Goal: Entertainment & Leisure: Browse casually

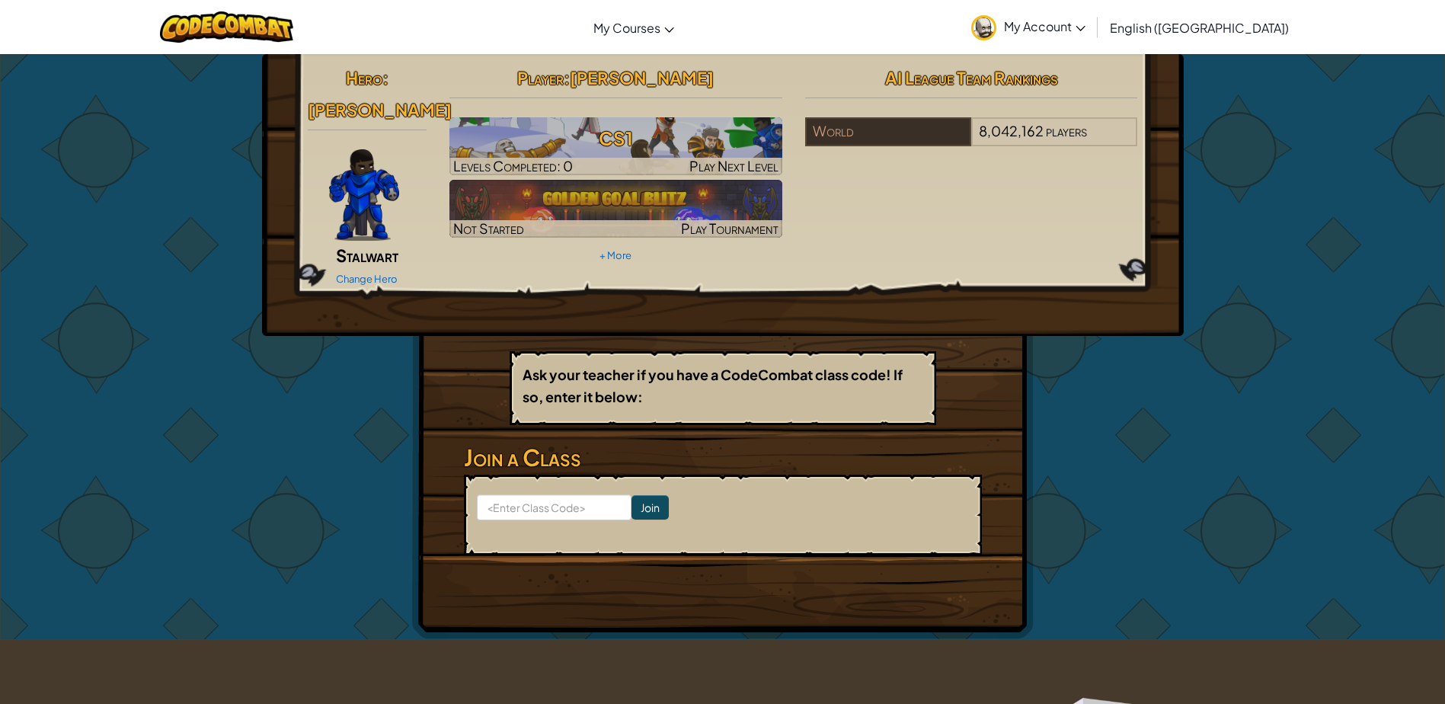
click at [352, 174] on img at bounding box center [364, 194] width 70 height 91
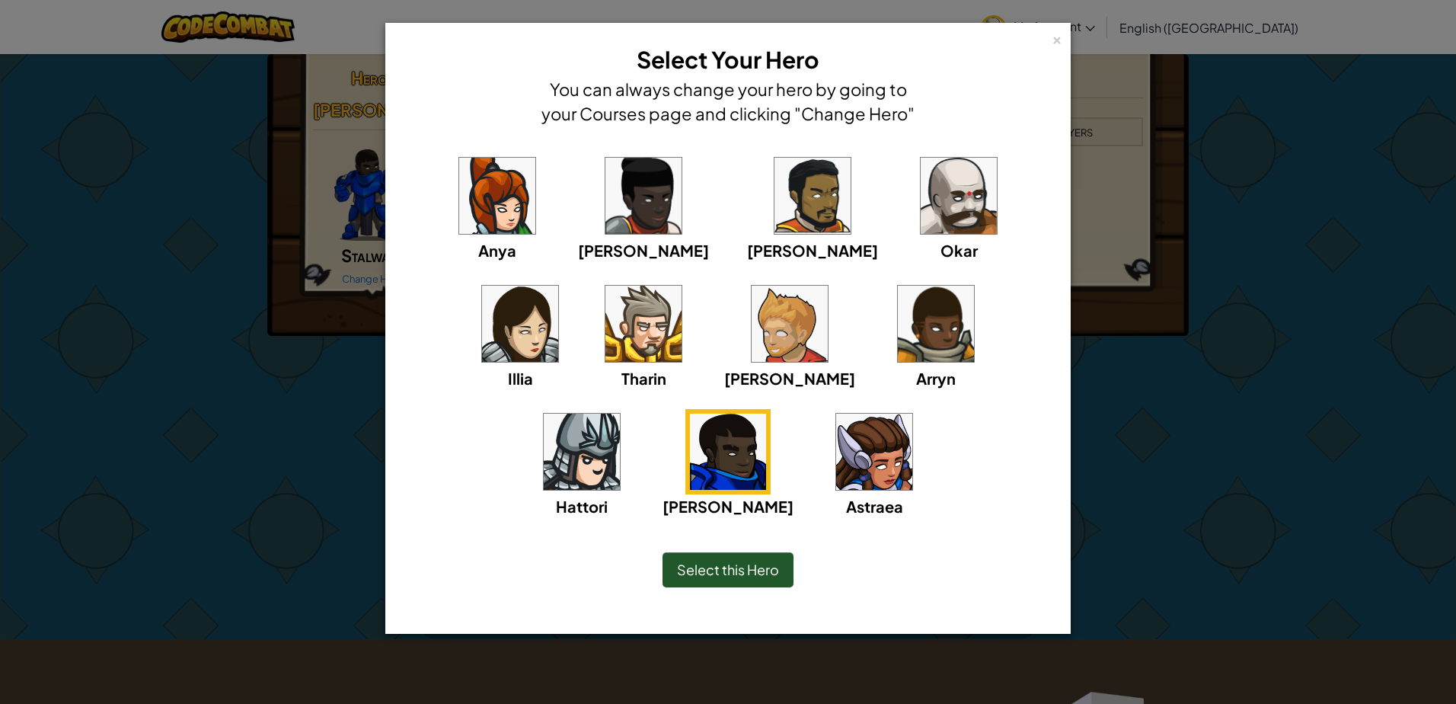
click at [752, 354] on img at bounding box center [790, 324] width 76 height 76
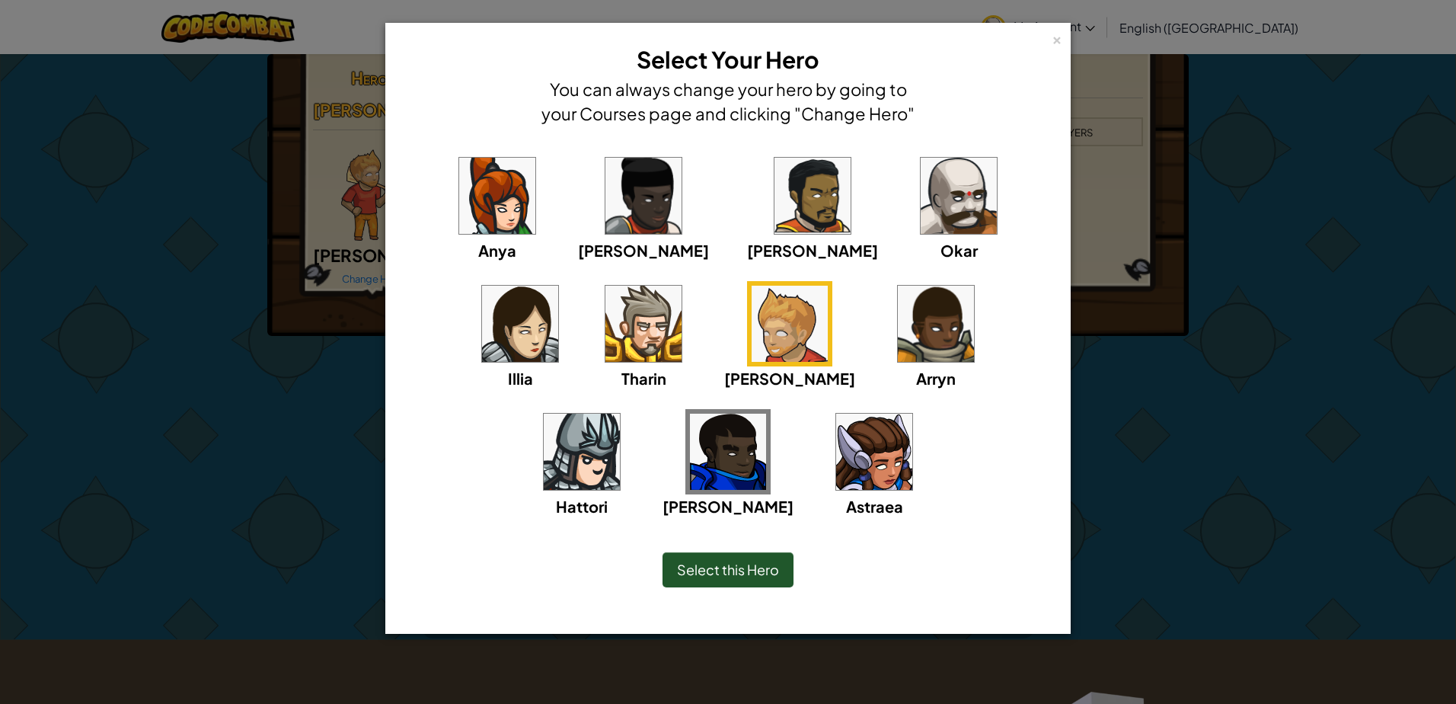
click at [424, 159] on div "Anya [PERSON_NAME] [PERSON_NAME] [PERSON_NAME] [PERSON_NAME]" at bounding box center [728, 345] width 638 height 384
click at [732, 564] on span "Select this Hero" at bounding box center [728, 570] width 102 height 18
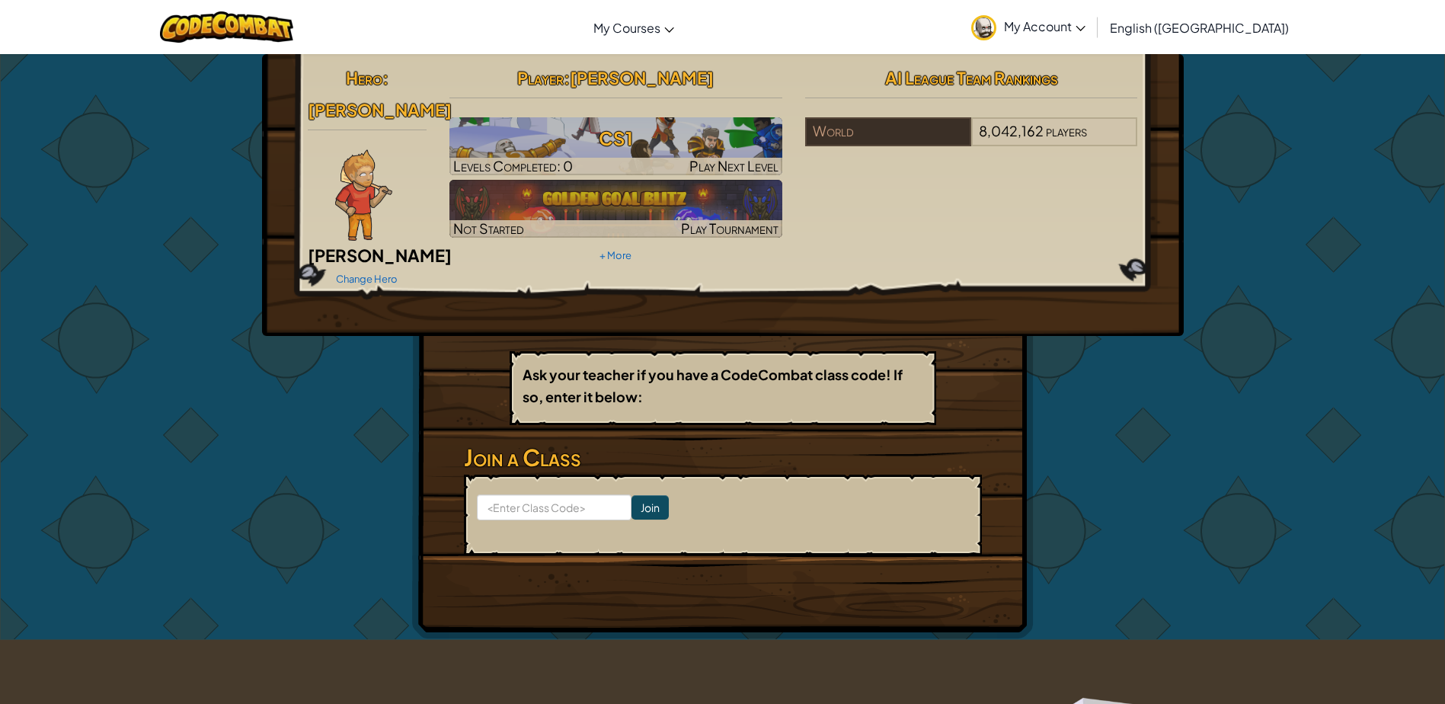
click at [371, 162] on img at bounding box center [363, 194] width 57 height 91
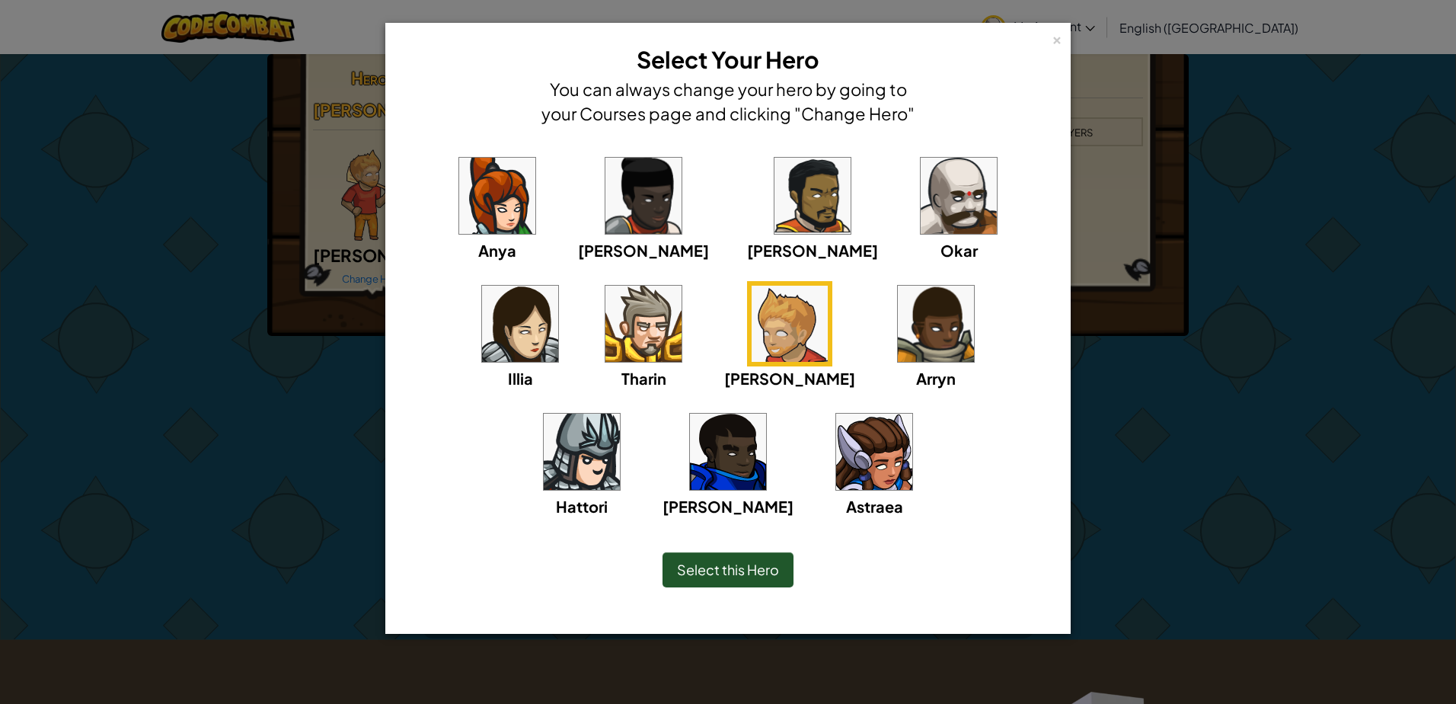
click at [624, 187] on img at bounding box center [644, 196] width 76 height 76
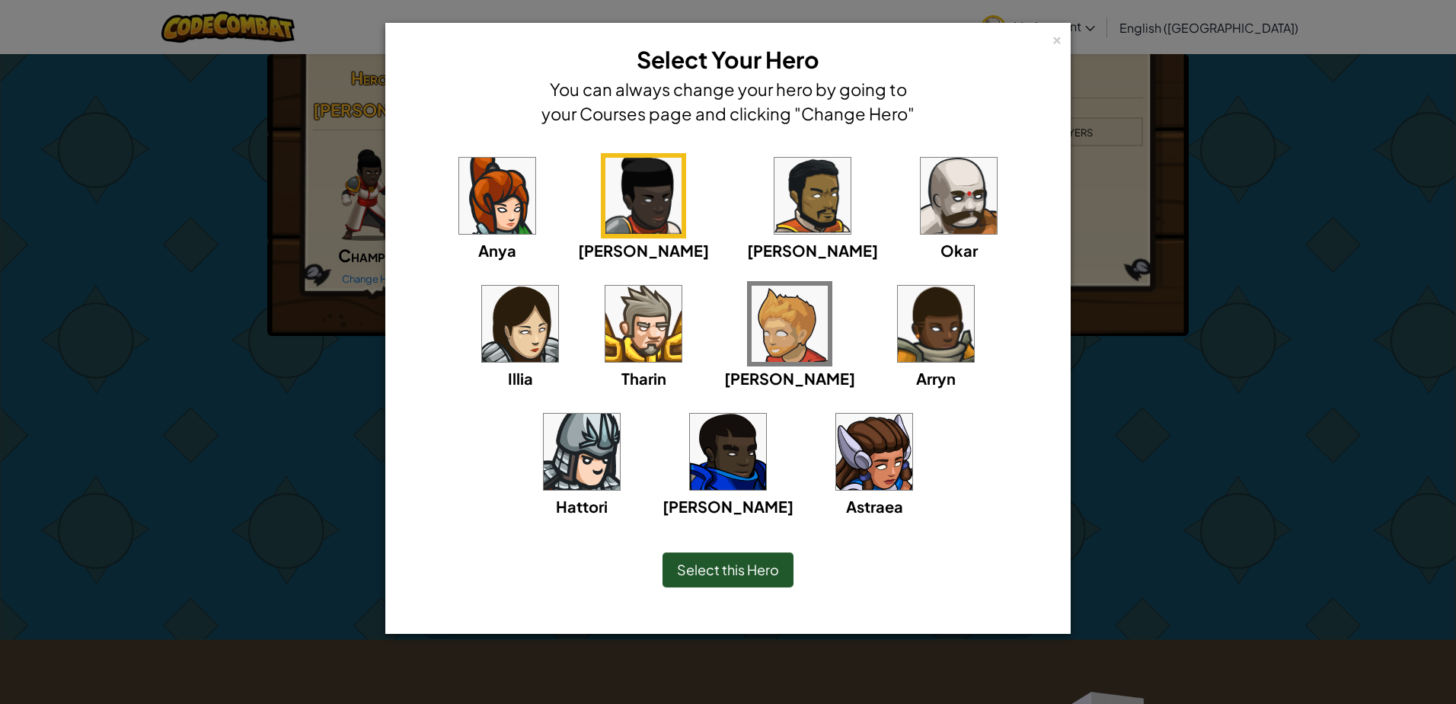
click at [916, 237] on div "Okar" at bounding box center [958, 207] width 85 height 109
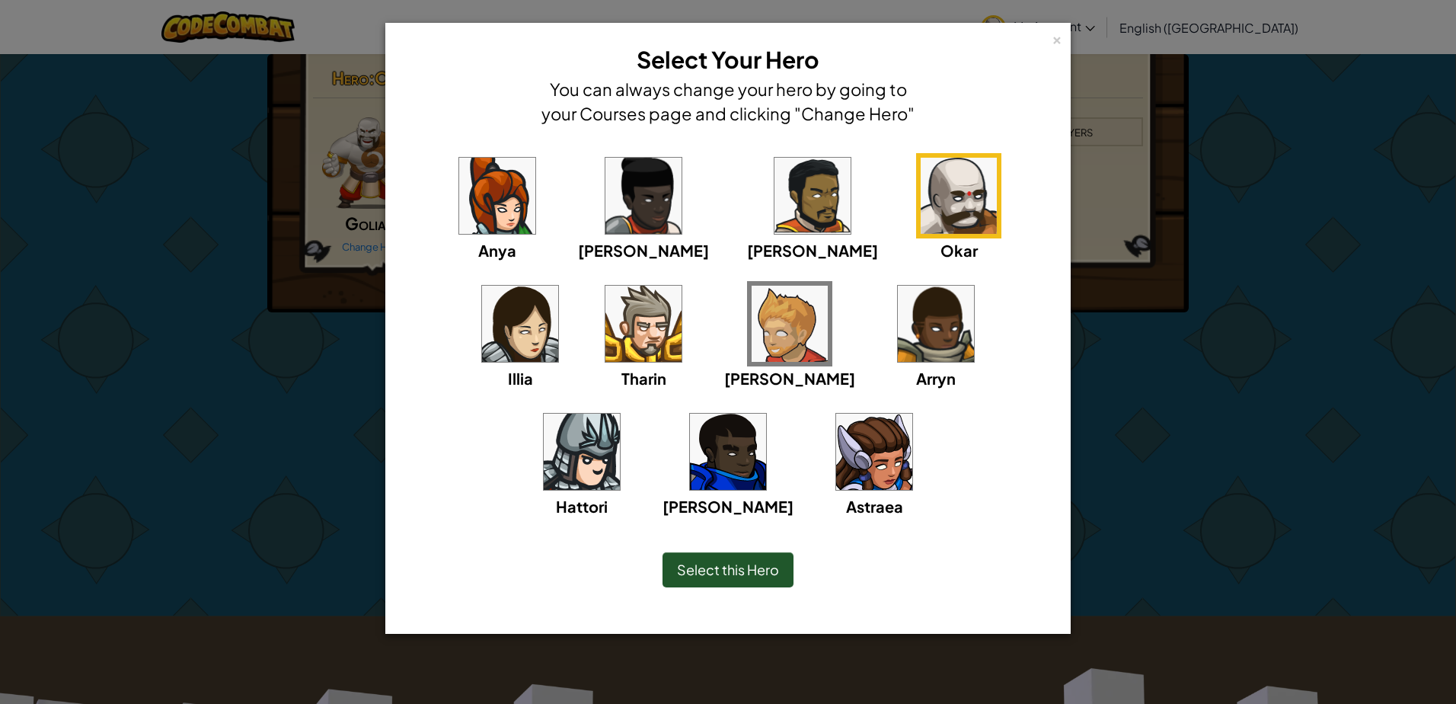
click at [711, 550] on div "Select this Hero" at bounding box center [728, 570] width 623 height 66
click at [714, 572] on span "Select this Hero" at bounding box center [728, 570] width 102 height 18
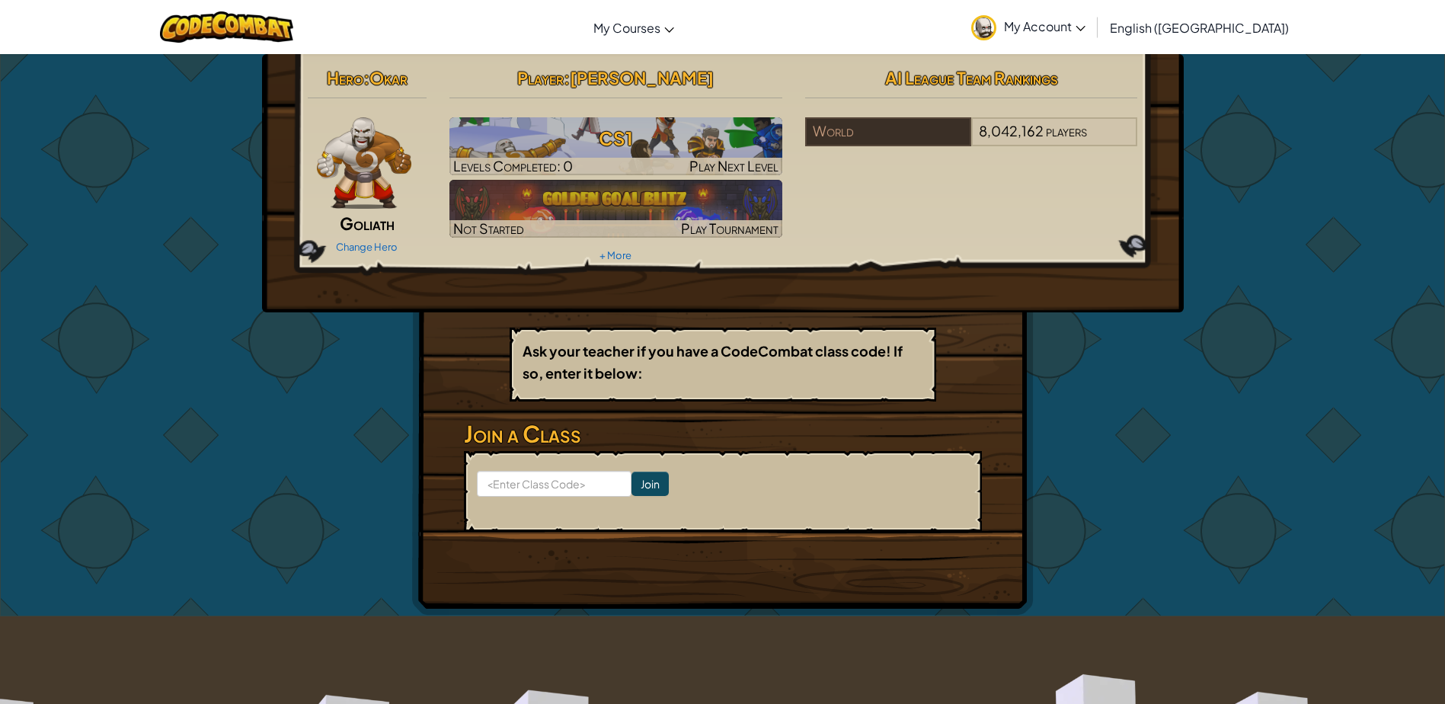
click at [400, 160] on img at bounding box center [364, 162] width 95 height 91
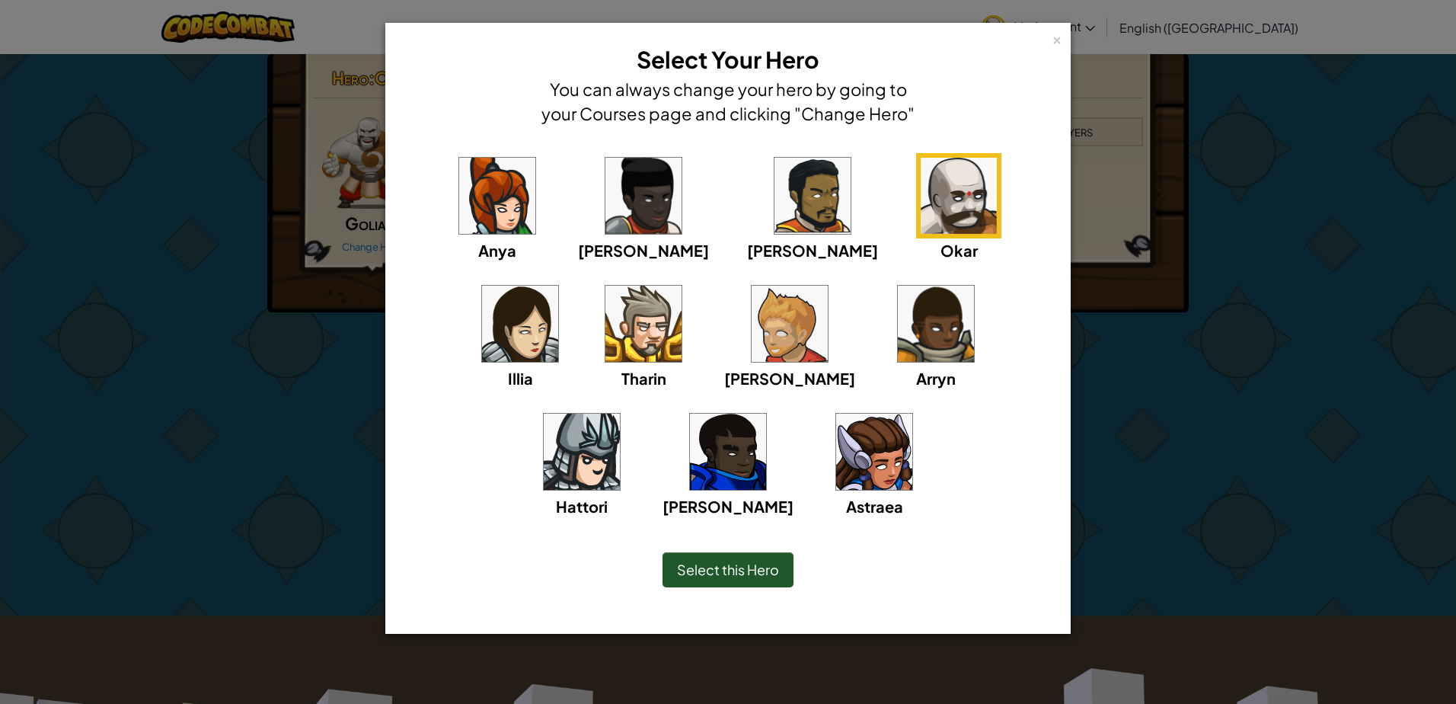
click at [766, 414] on img at bounding box center [728, 452] width 76 height 76
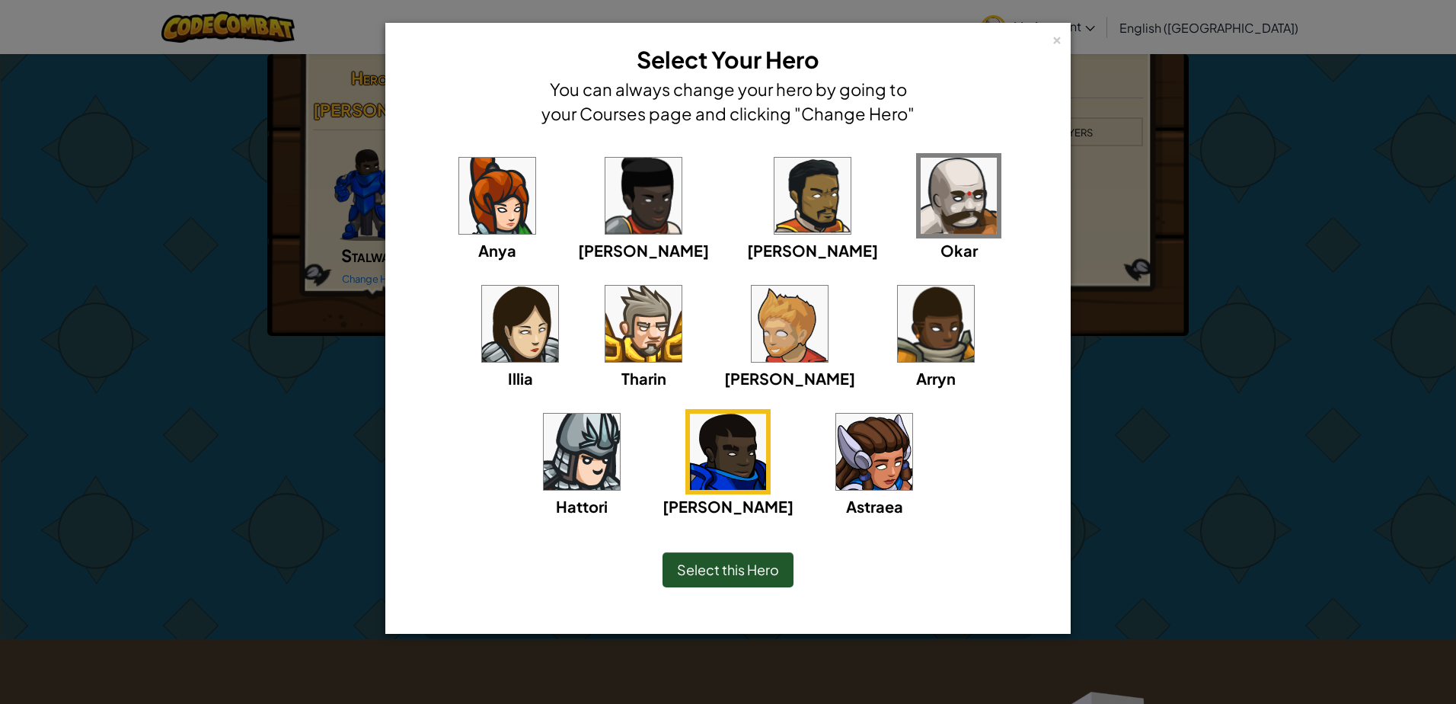
click at [836, 480] on img at bounding box center [874, 452] width 76 height 76
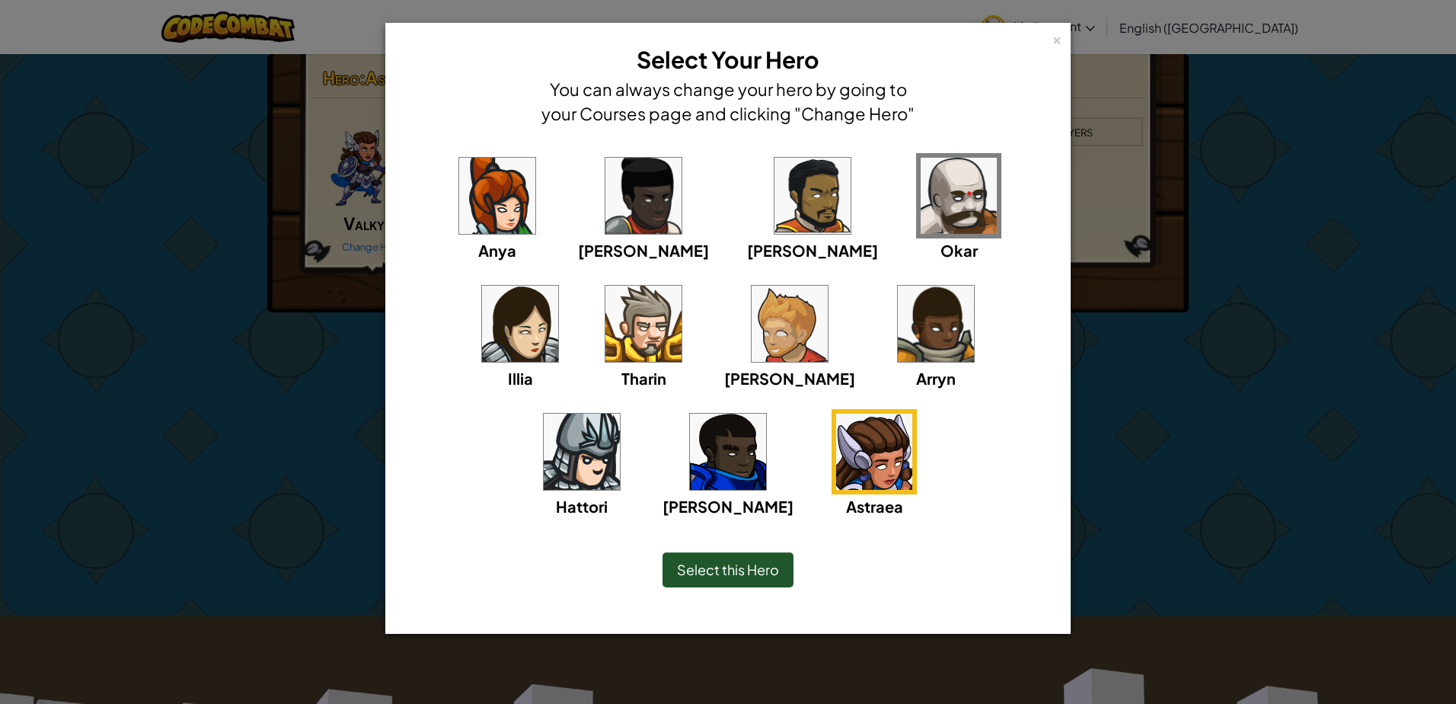
click at [785, 566] on div "Select this Hero" at bounding box center [728, 569] width 131 height 35
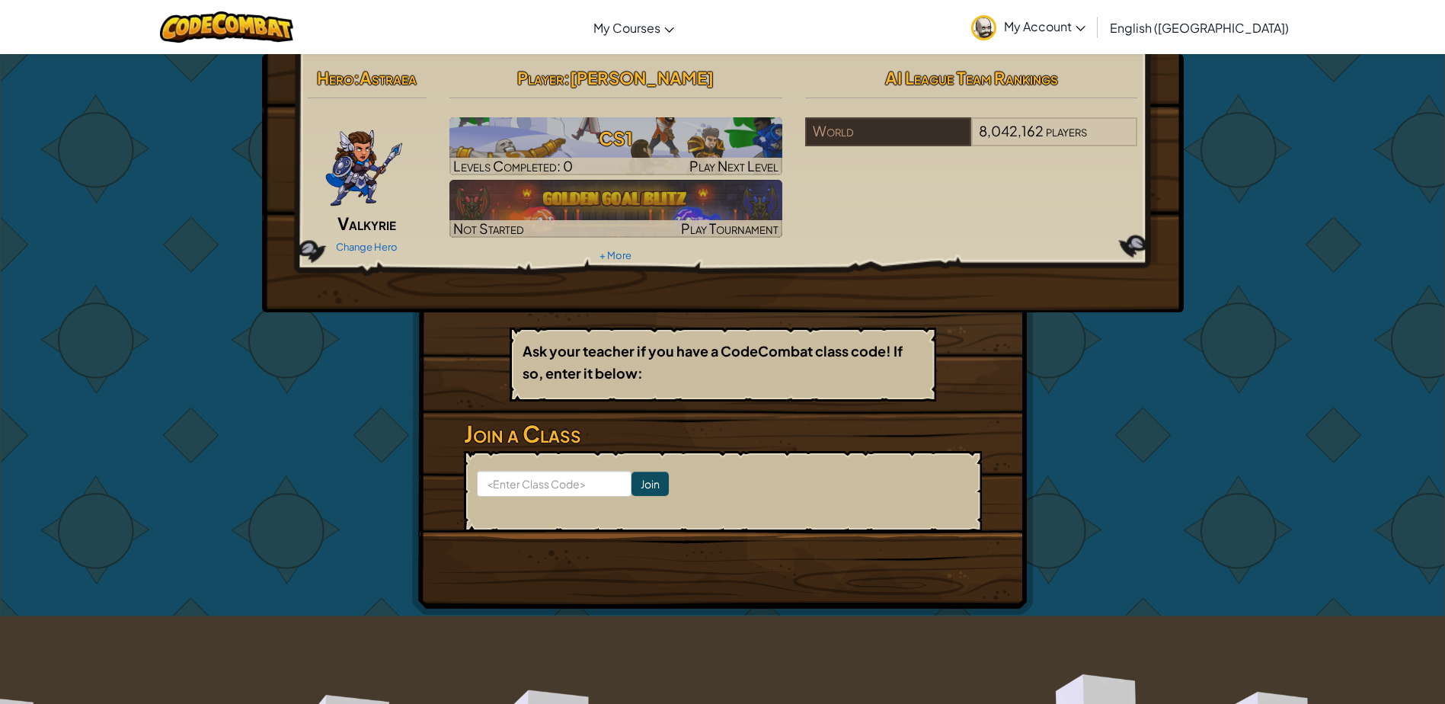
click at [369, 194] on img at bounding box center [363, 162] width 79 height 91
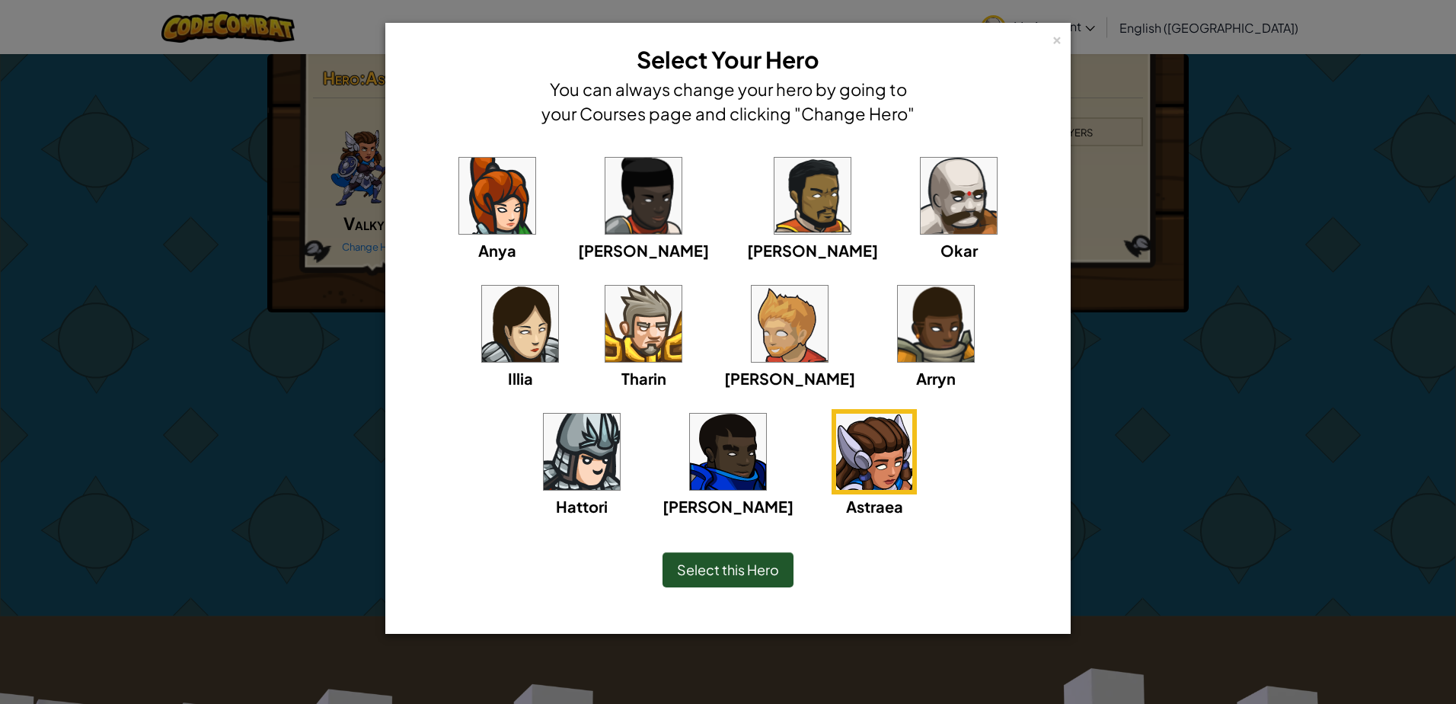
click at [614, 190] on img at bounding box center [644, 196] width 76 height 76
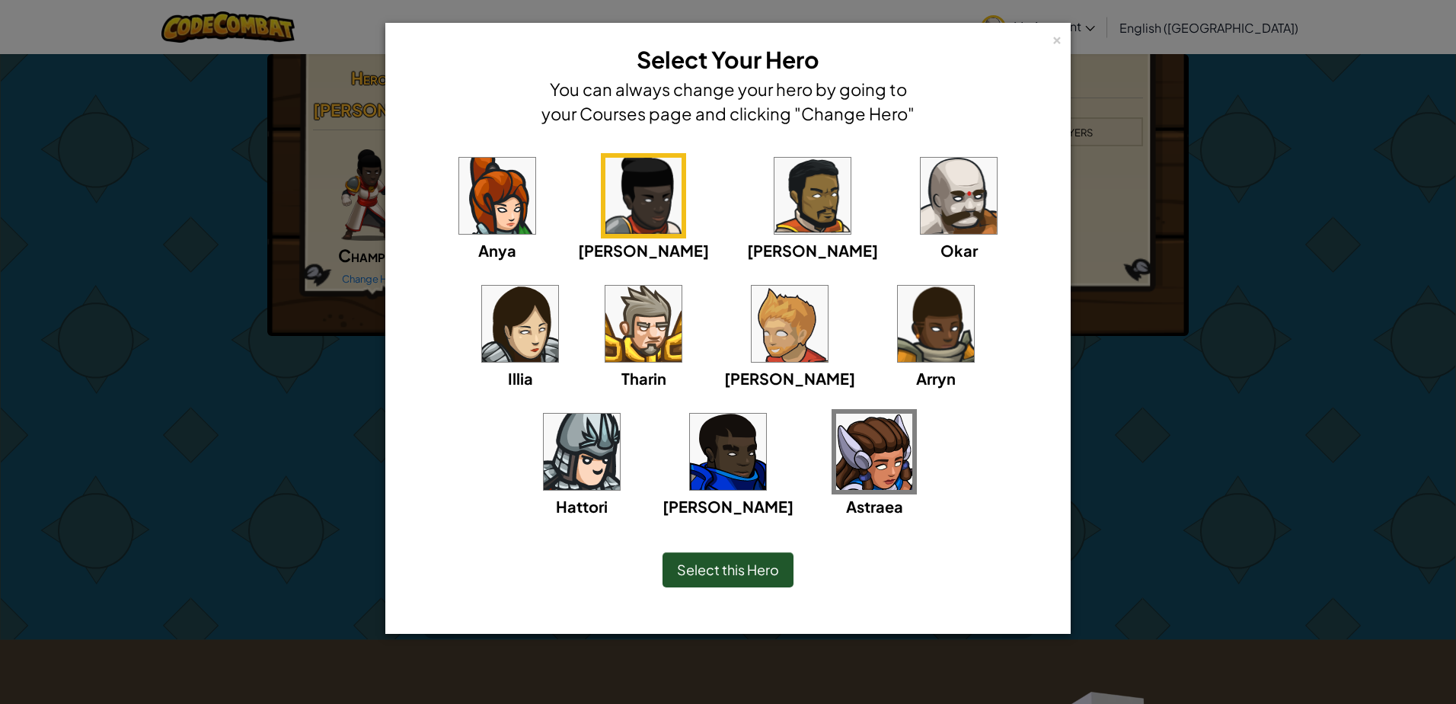
click at [775, 206] on img at bounding box center [813, 196] width 76 height 76
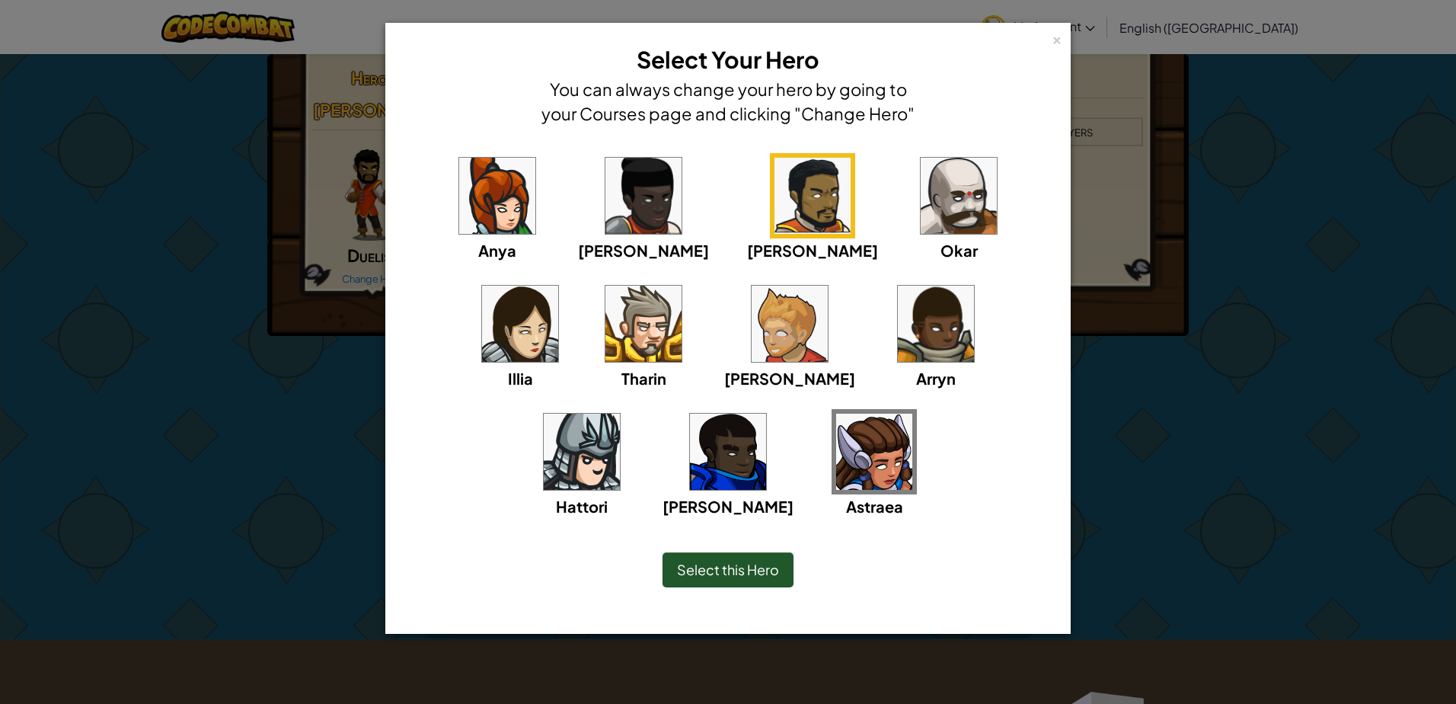
click at [674, 551] on div "Select this Hero" at bounding box center [728, 570] width 623 height 66
click at [693, 577] on span "Select this Hero" at bounding box center [728, 570] width 102 height 18
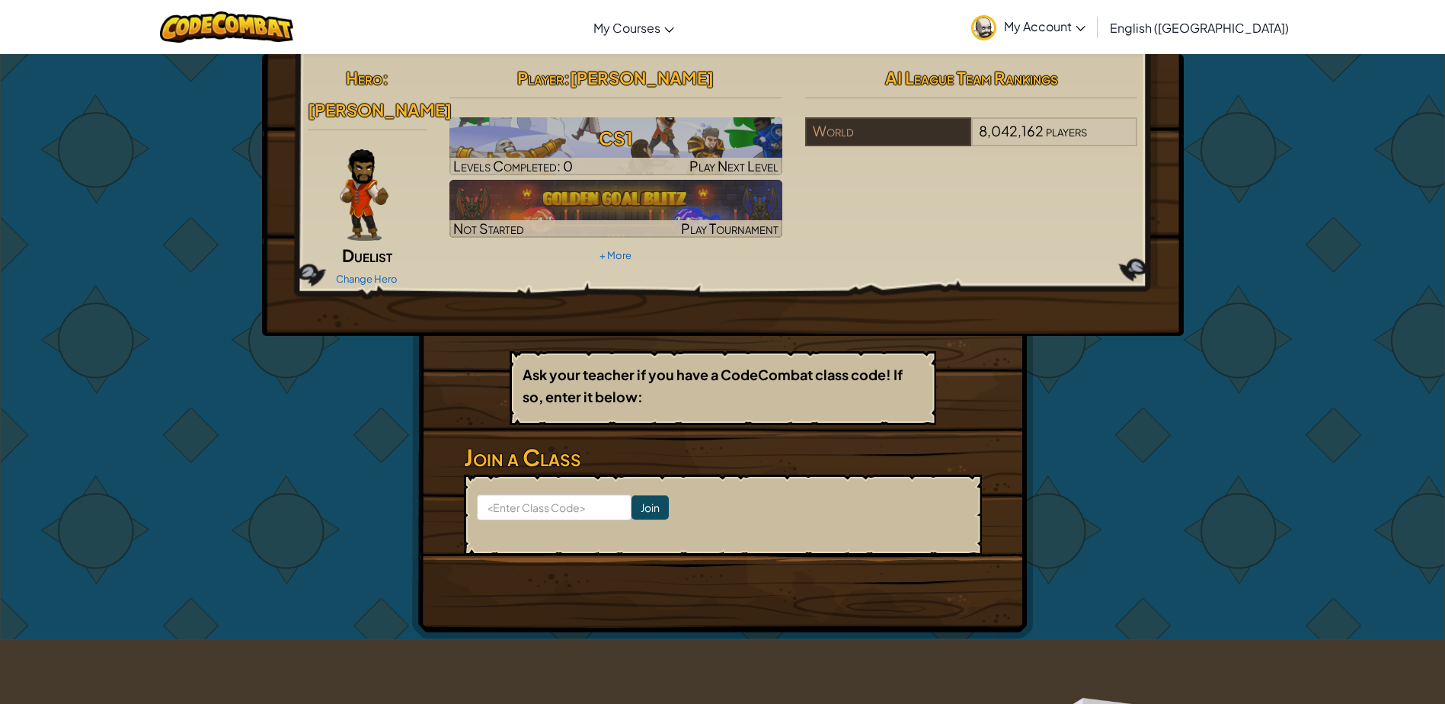
click at [376, 167] on img at bounding box center [364, 194] width 49 height 91
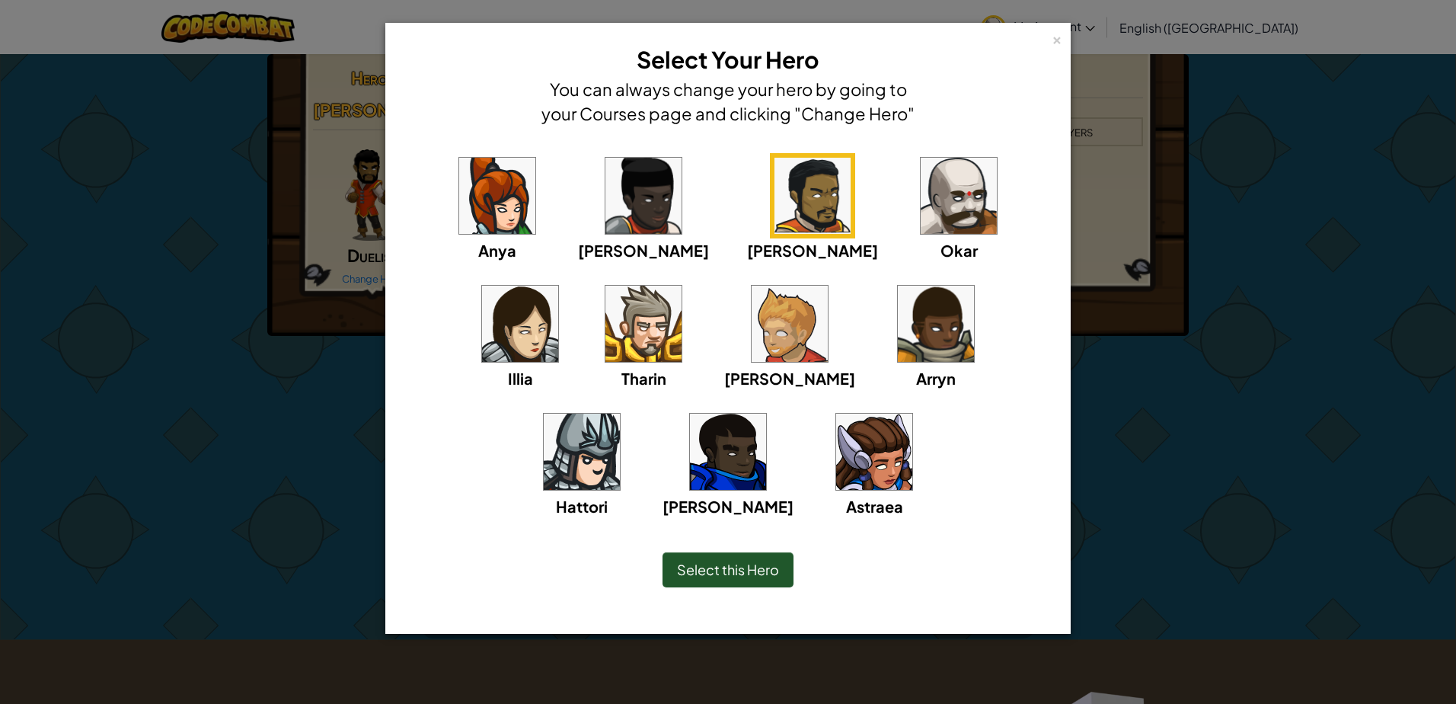
click at [752, 321] on img at bounding box center [790, 324] width 76 height 76
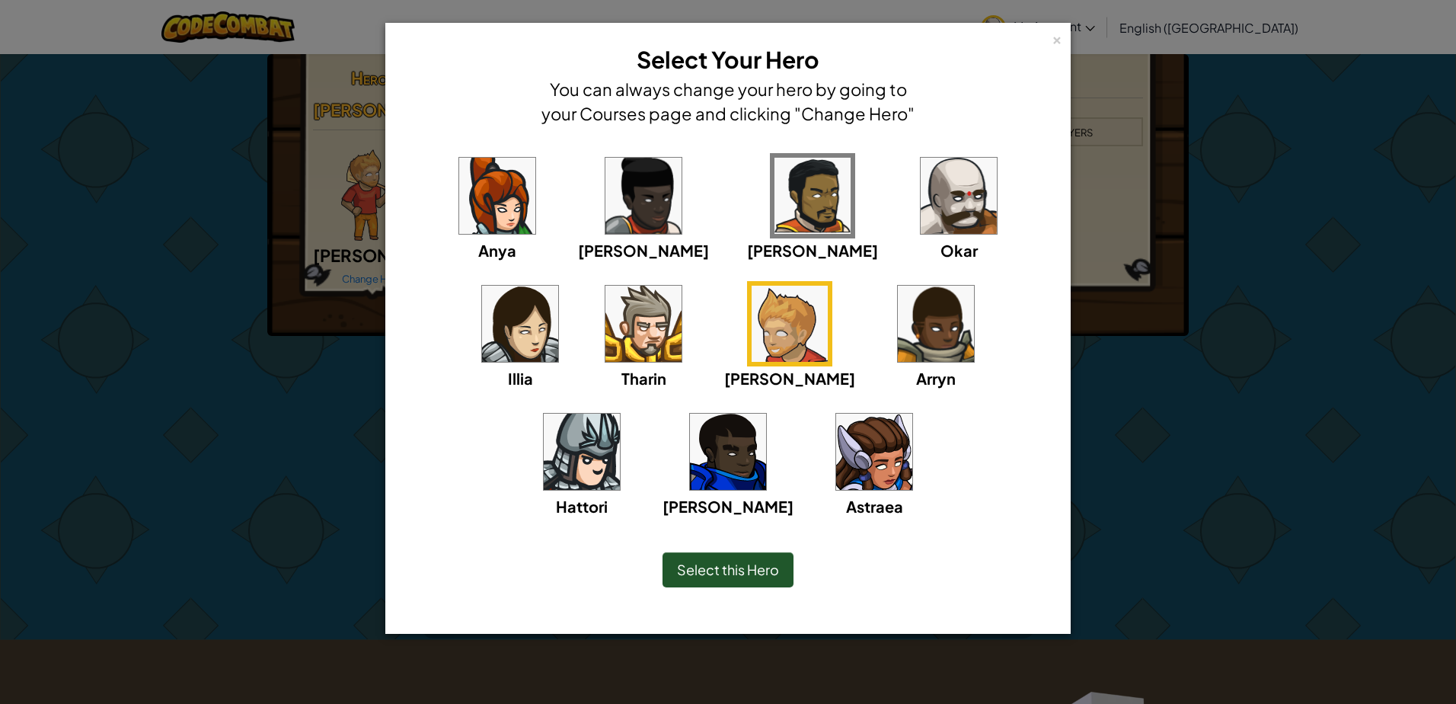
click at [690, 554] on div "Select this Hero" at bounding box center [728, 569] width 131 height 35
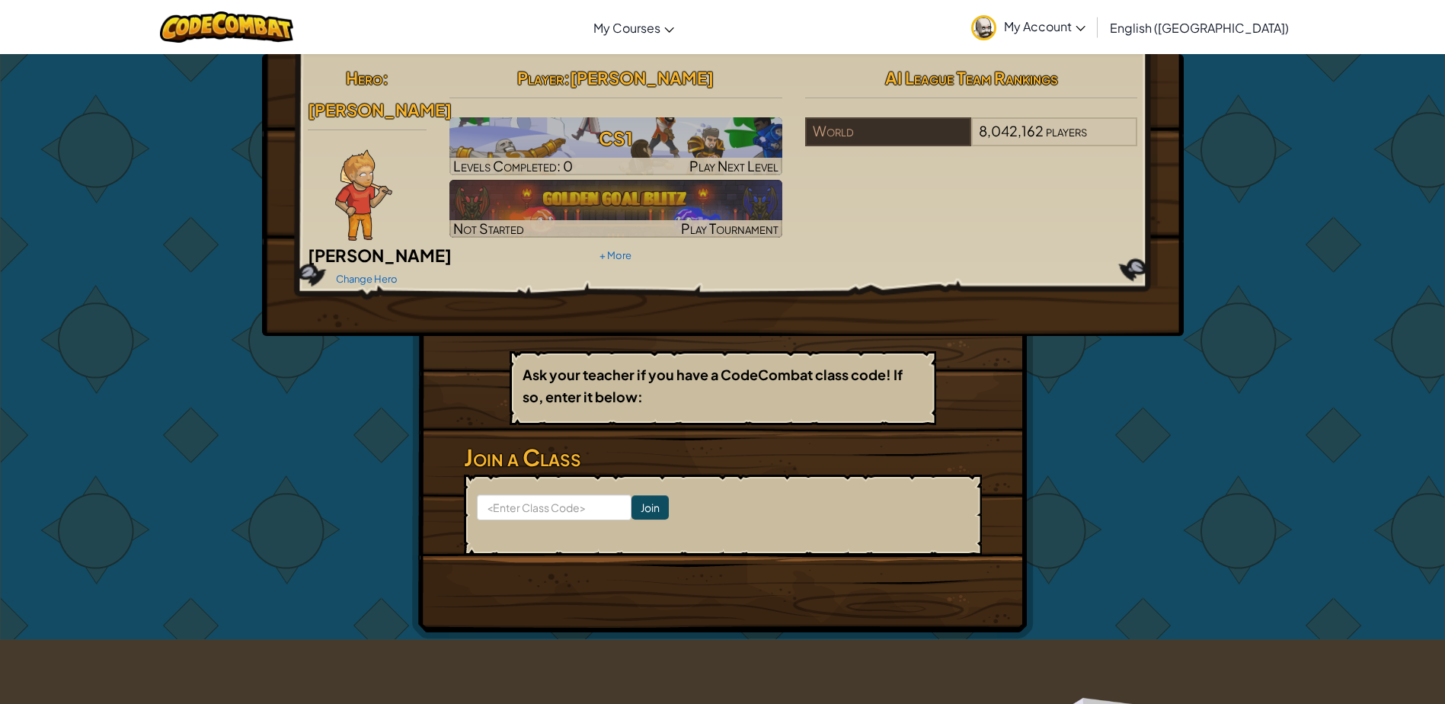
click at [382, 165] on img at bounding box center [363, 194] width 57 height 91
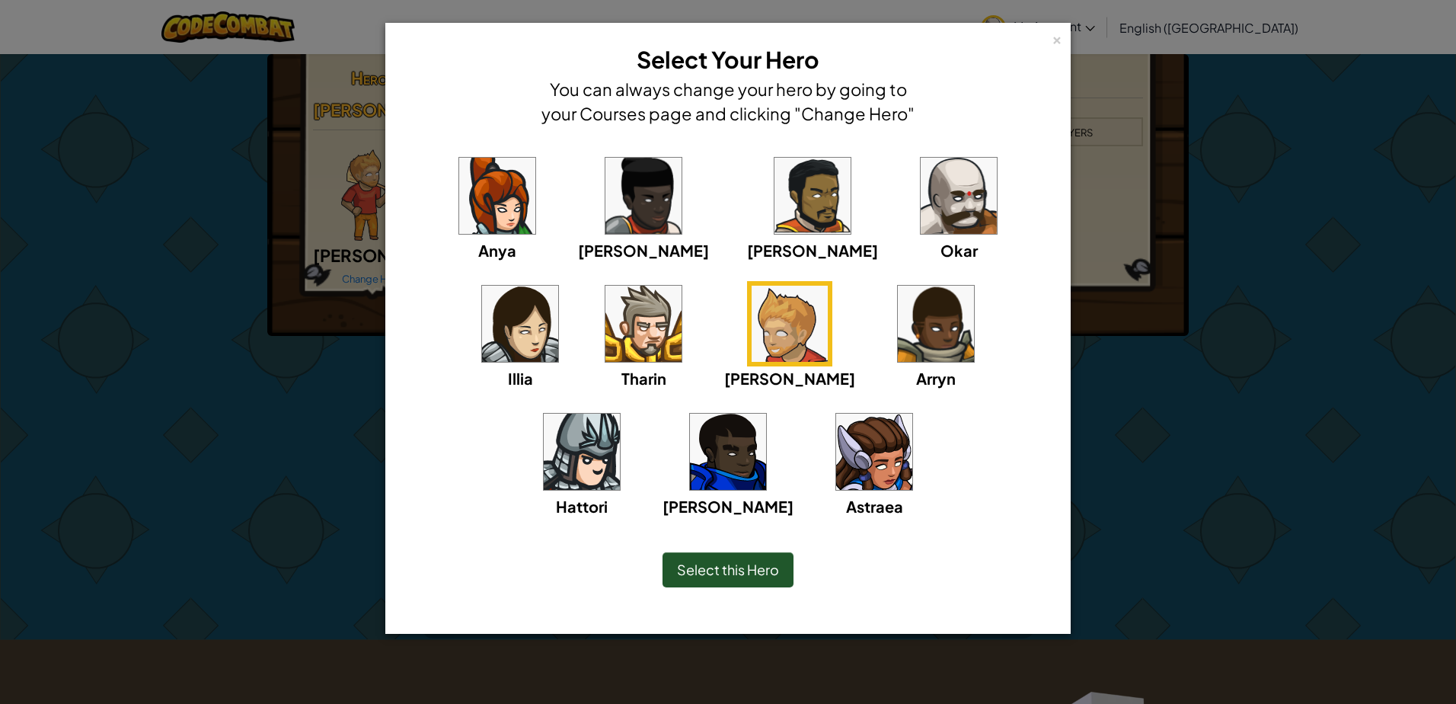
click at [606, 344] on img at bounding box center [644, 324] width 76 height 76
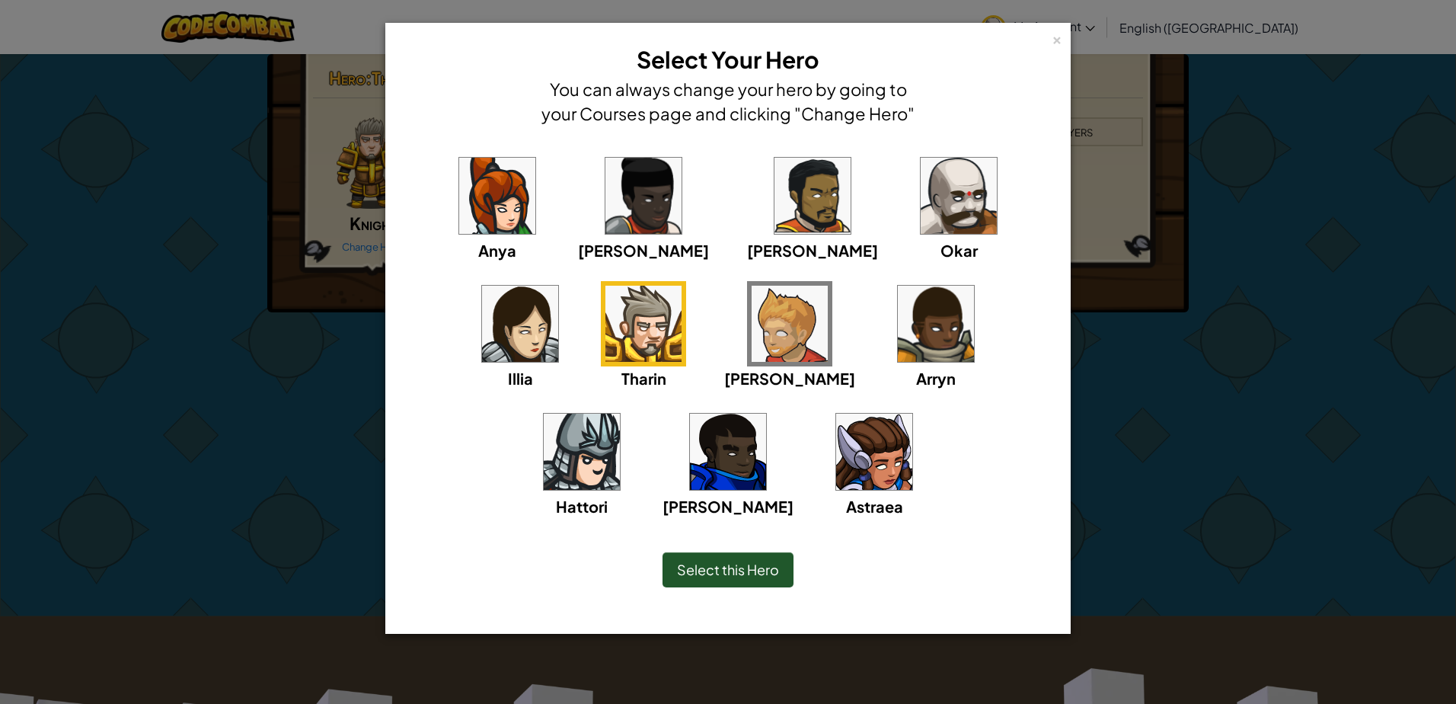
click at [759, 565] on span "Select this Hero" at bounding box center [728, 570] width 102 height 18
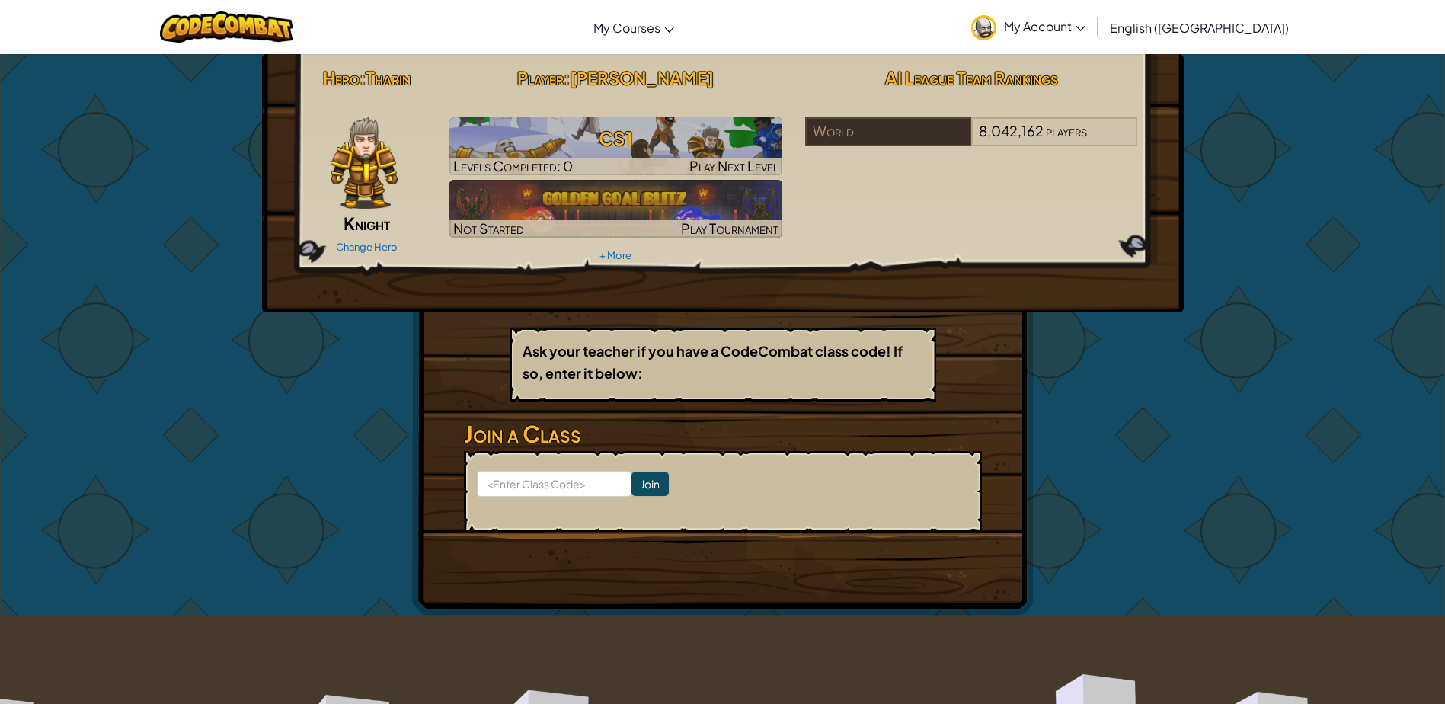
click at [371, 186] on img at bounding box center [364, 162] width 67 height 91
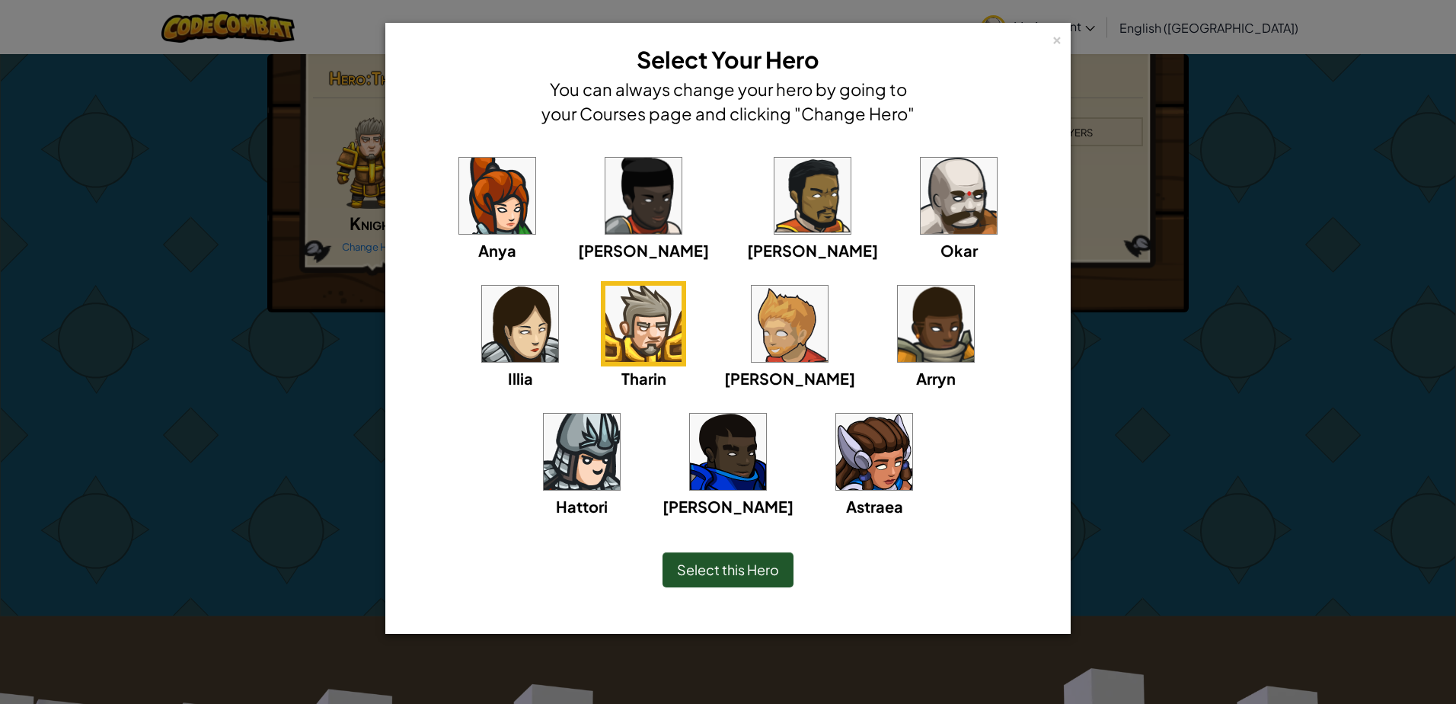
click at [832, 491] on div "Astraea" at bounding box center [874, 463] width 85 height 109
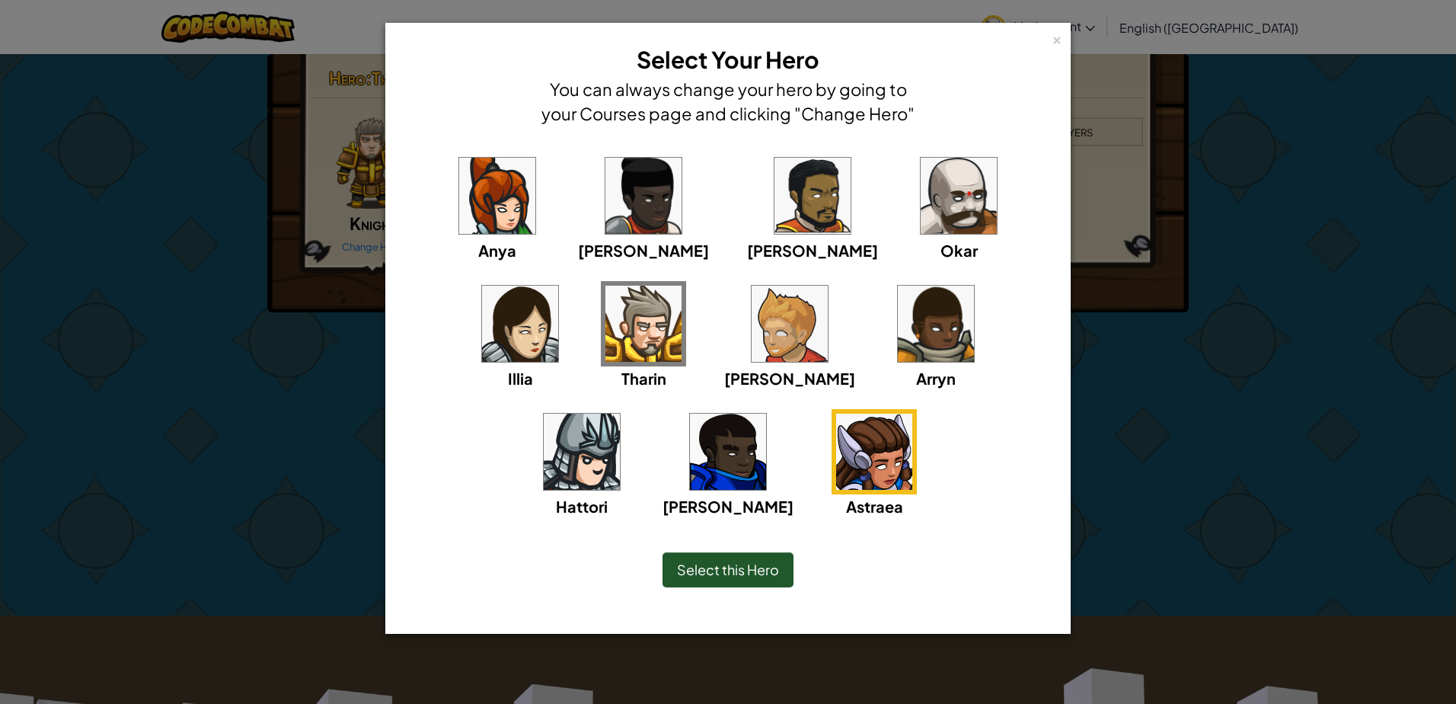
drag, startPoint x: 749, startPoint y: 480, endPoint x: 752, endPoint y: 507, distance: 27.6
click at [836, 479] on img at bounding box center [874, 452] width 76 height 76
drag, startPoint x: 771, startPoint y: 578, endPoint x: 749, endPoint y: 543, distance: 41.0
click at [775, 579] on div "Select this Hero" at bounding box center [728, 569] width 131 height 35
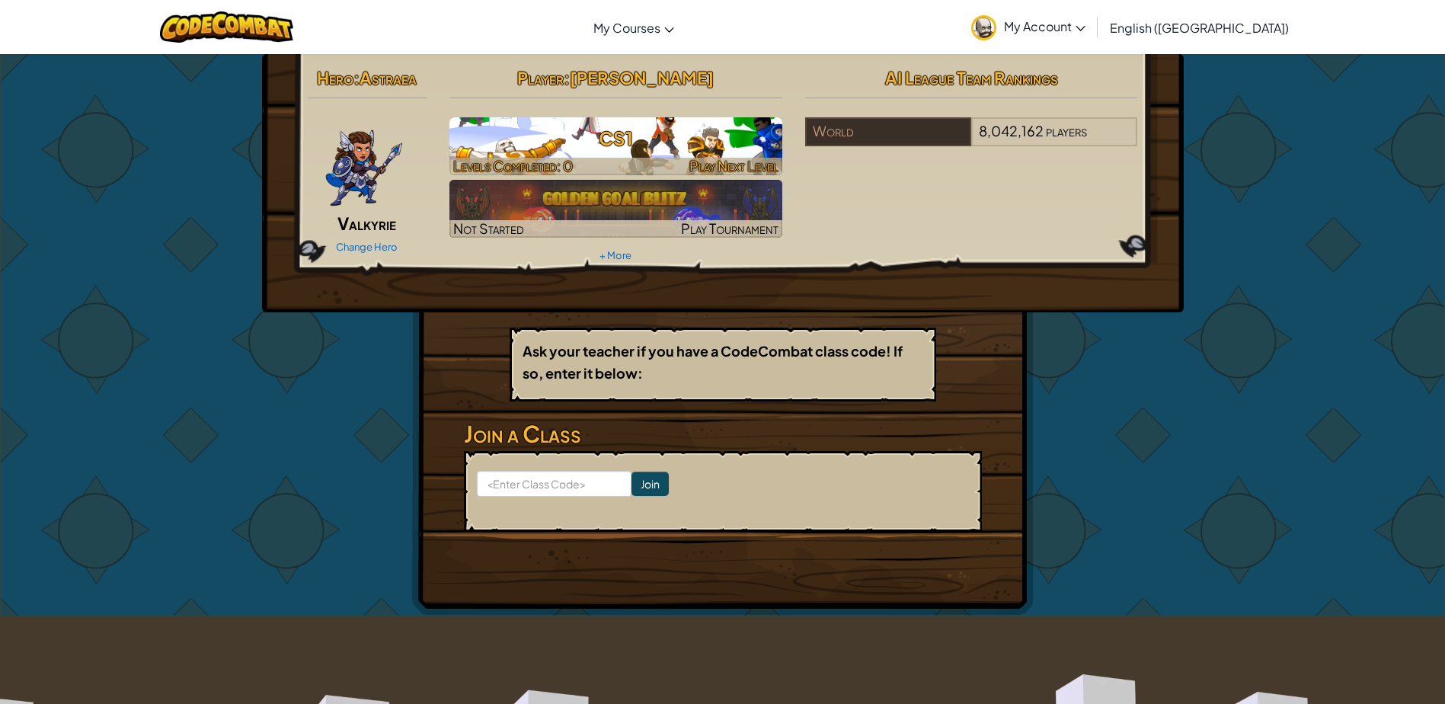
click at [666, 153] on h3 "CS1" at bounding box center [615, 138] width 333 height 34
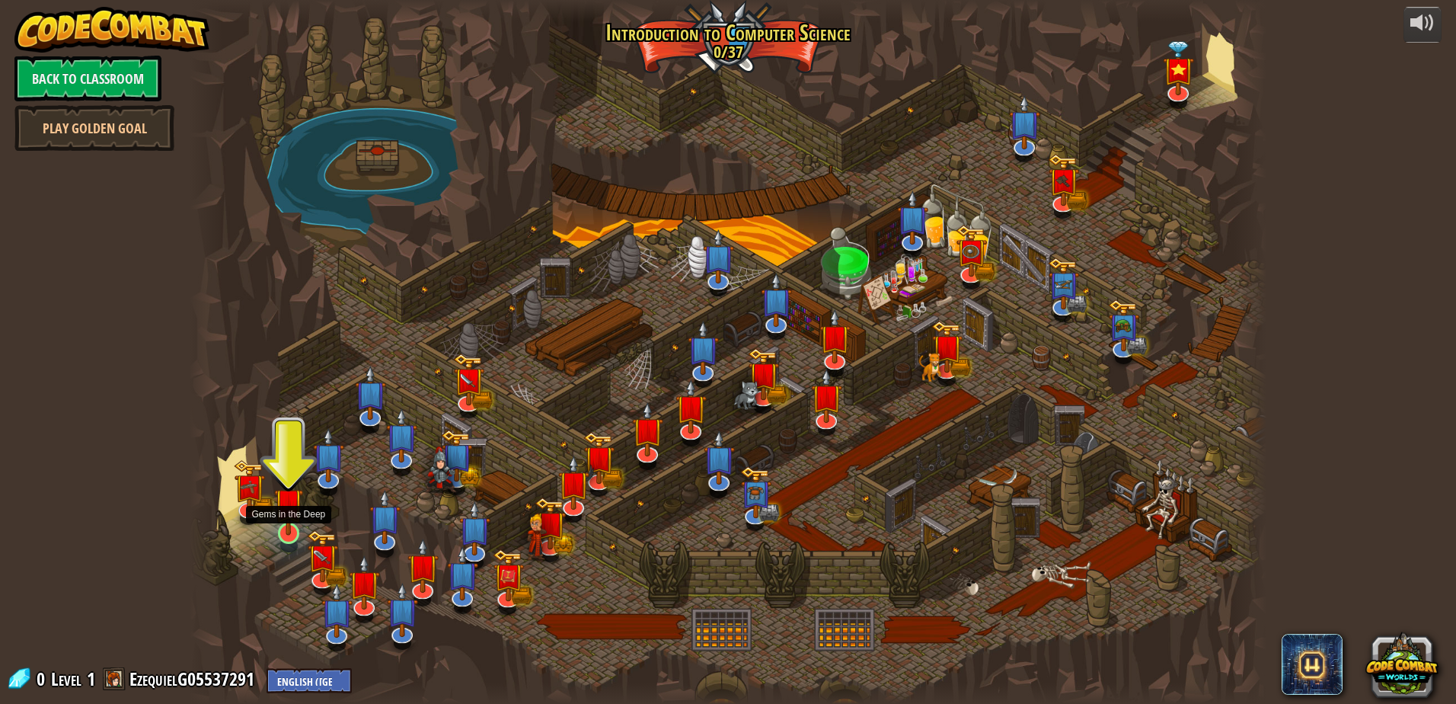
click at [302, 532] on img at bounding box center [288, 502] width 29 height 66
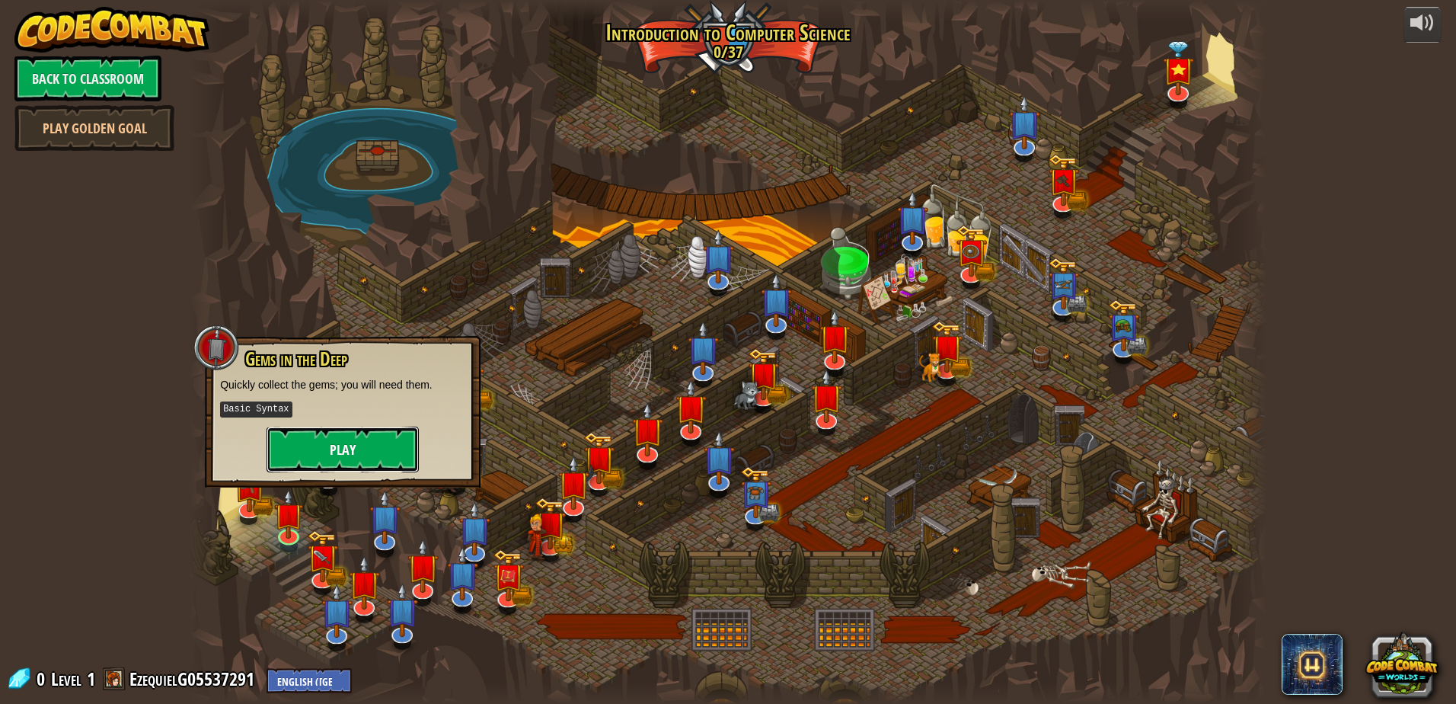
click at [326, 465] on button "Play" at bounding box center [343, 450] width 152 height 46
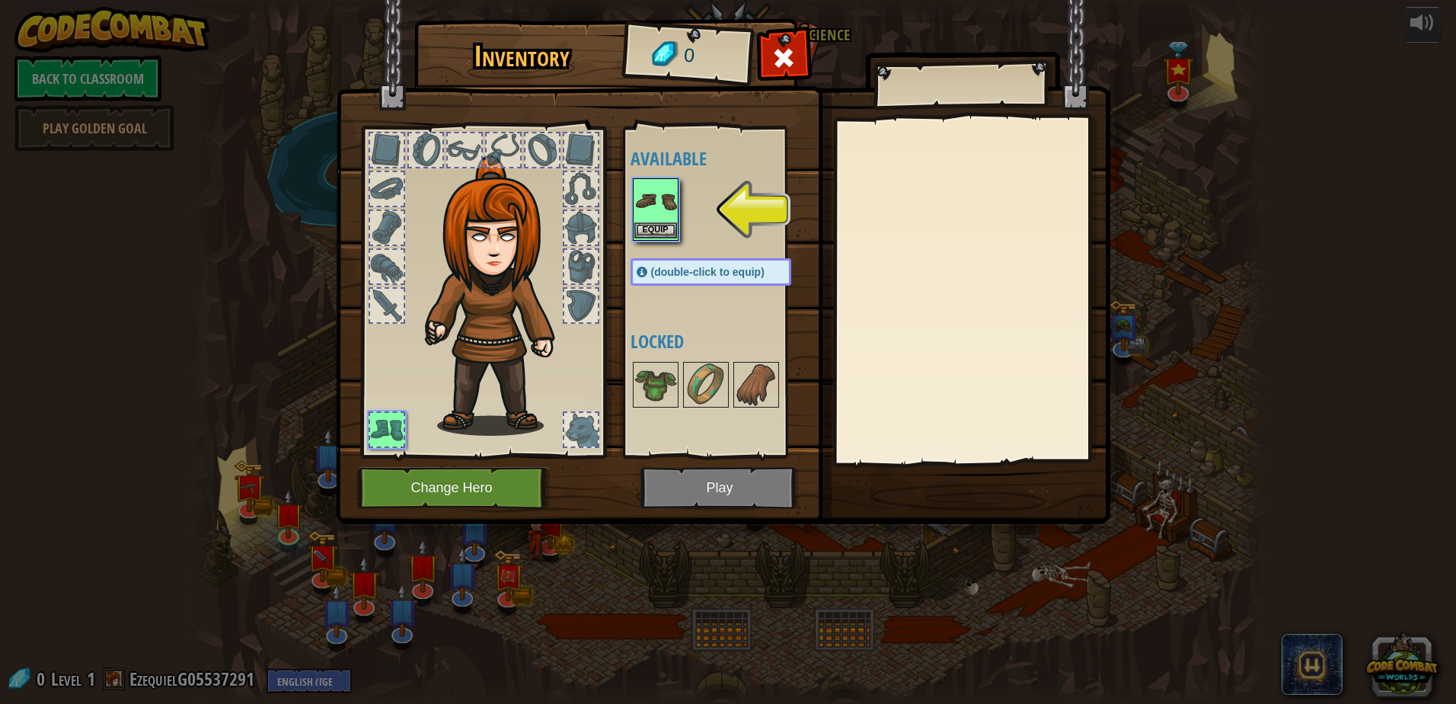
click at [654, 222] on img at bounding box center [655, 201] width 43 height 43
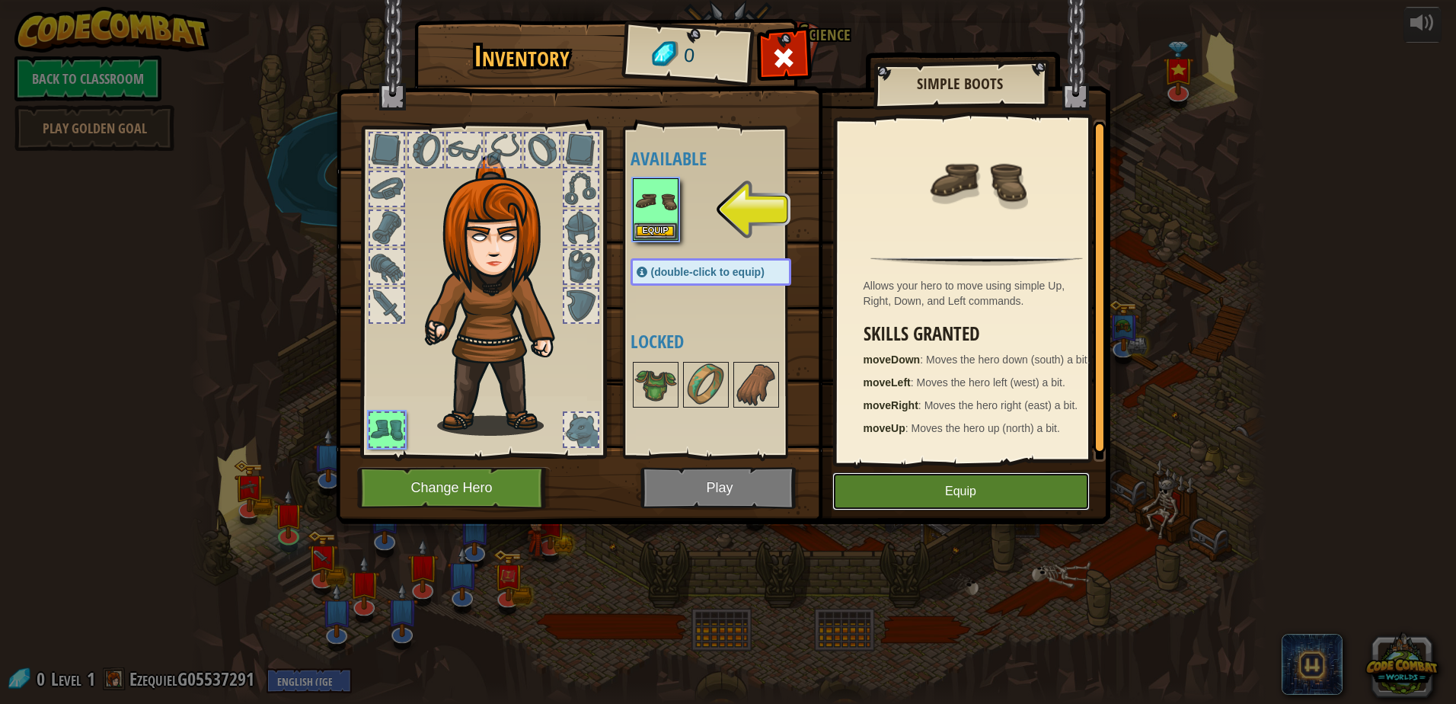
click at [1005, 490] on button "Equip" at bounding box center [960, 491] width 257 height 38
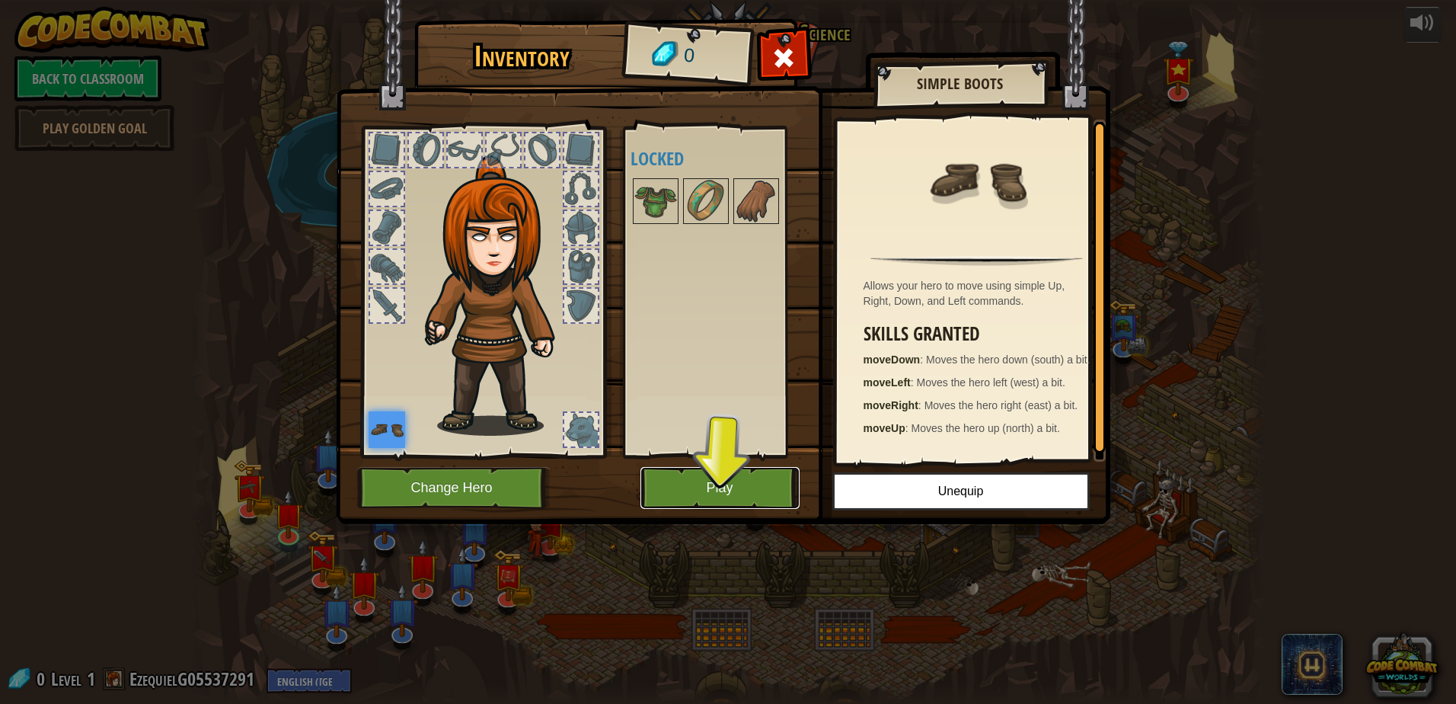
click at [740, 496] on button "Play" at bounding box center [720, 488] width 159 height 42
